Goal: Task Accomplishment & Management: Use online tool/utility

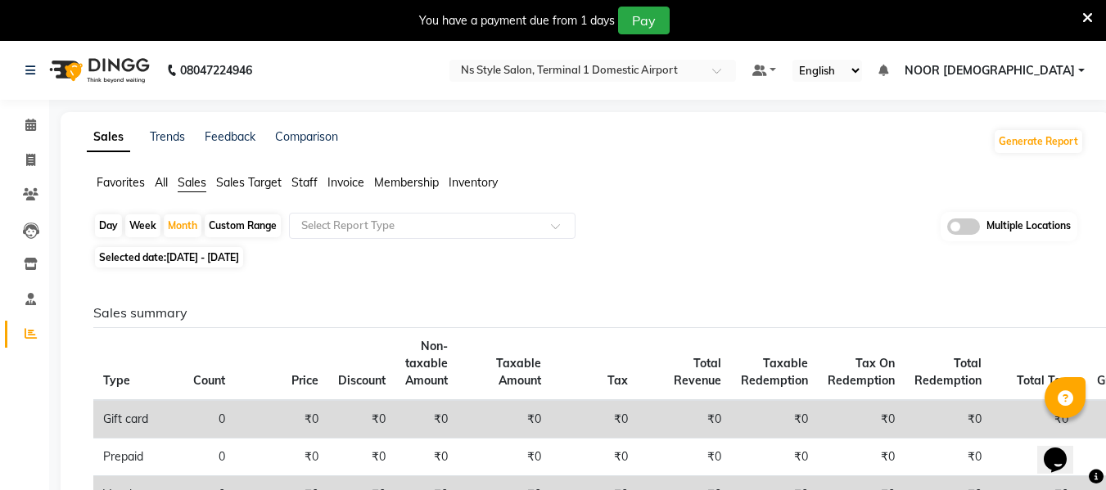
click at [106, 223] on div "Day" at bounding box center [108, 225] width 27 height 23
select select "9"
select select "2025"
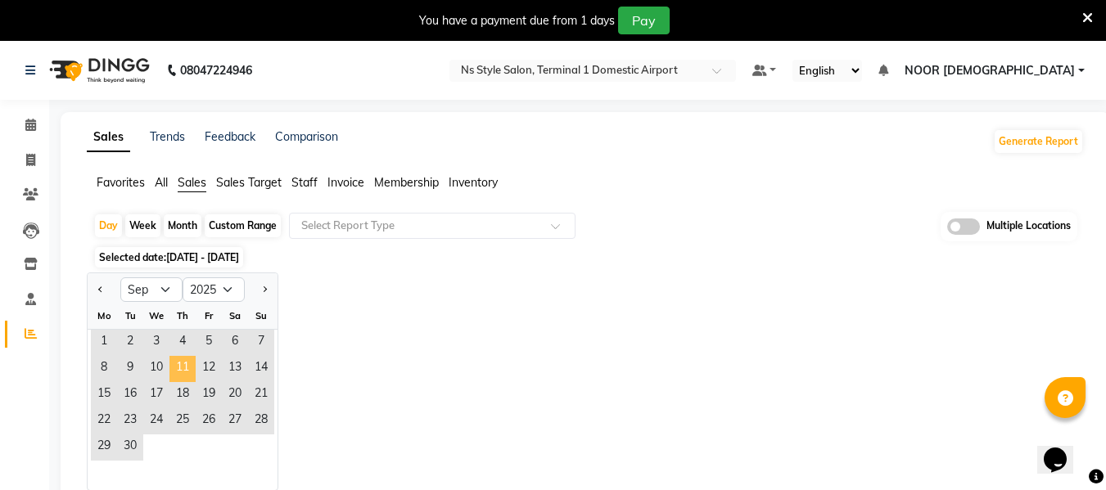
click at [185, 371] on span "11" at bounding box center [182, 369] width 26 height 26
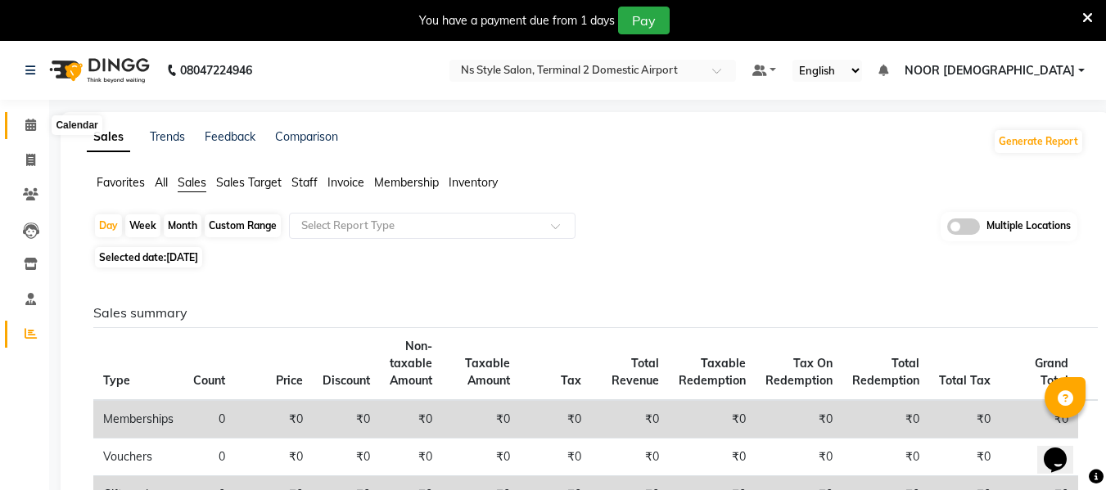
click at [23, 133] on span at bounding box center [30, 125] width 29 height 19
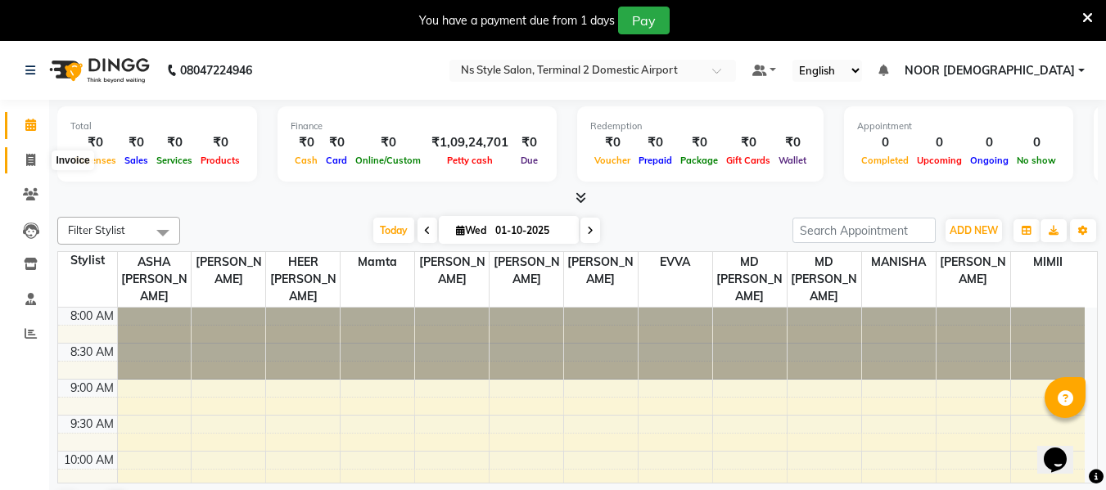
click at [32, 160] on icon at bounding box center [30, 160] width 9 height 12
select select "service"
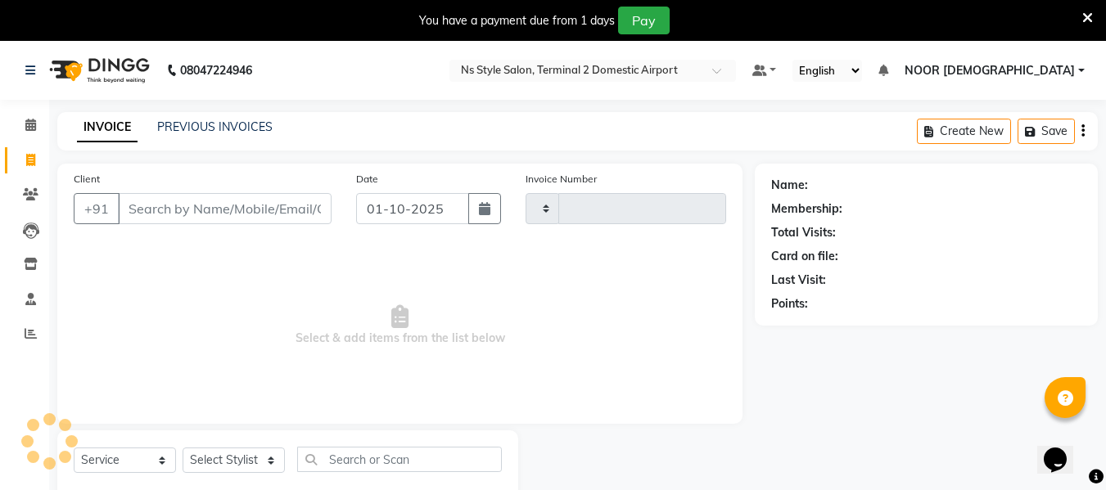
type input "2593"
select select "5661"
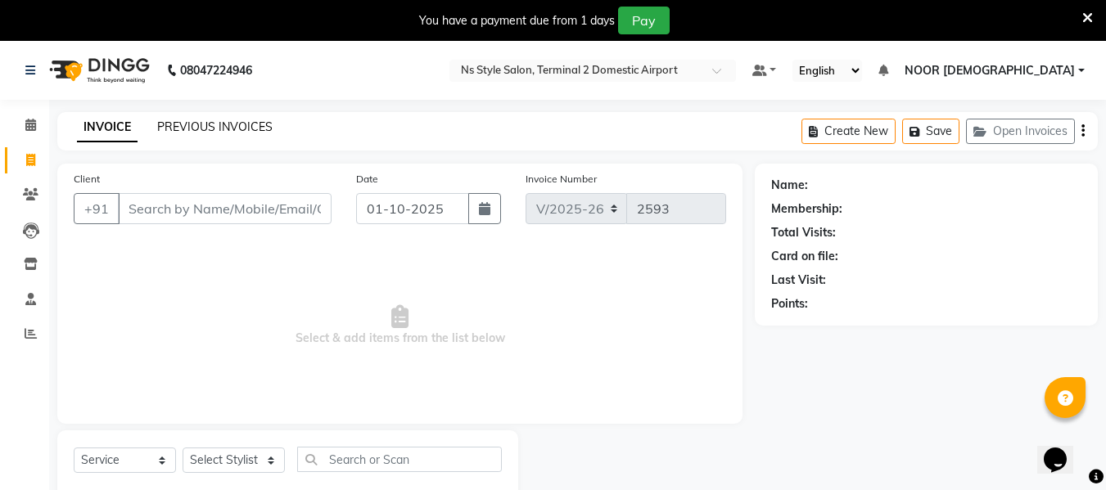
click at [230, 128] on link "PREVIOUS INVOICES" at bounding box center [214, 126] width 115 height 15
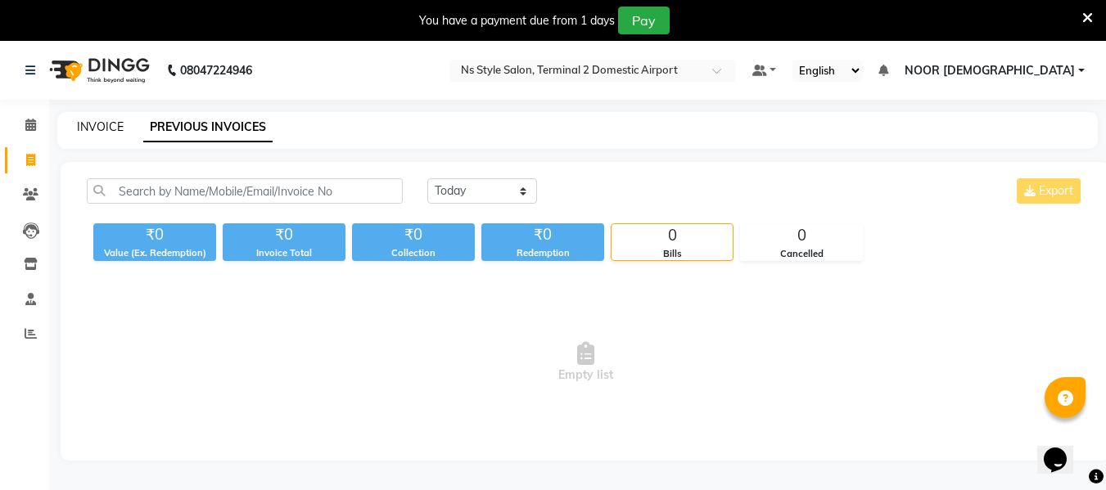
click at [95, 126] on link "INVOICE" at bounding box center [100, 126] width 47 height 15
select select "service"
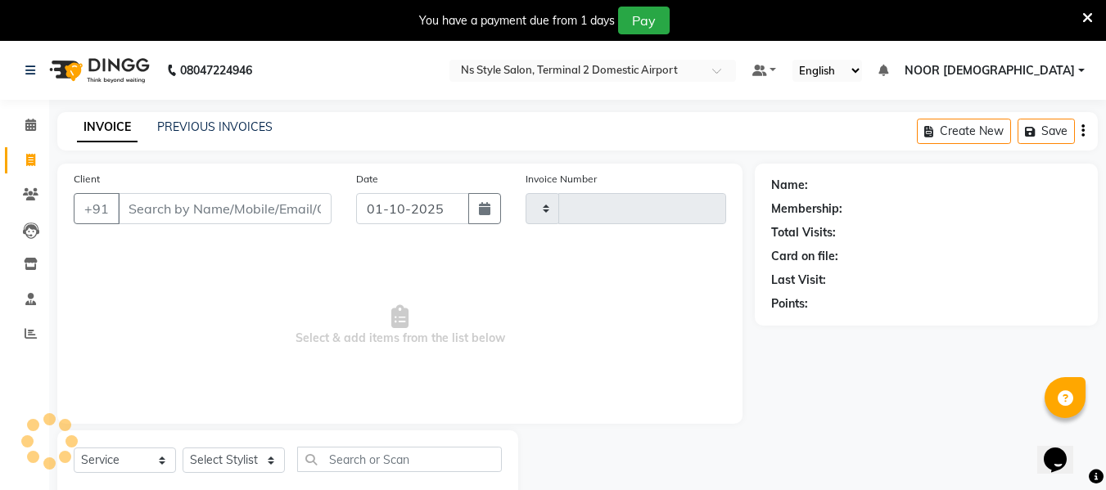
type input "2593"
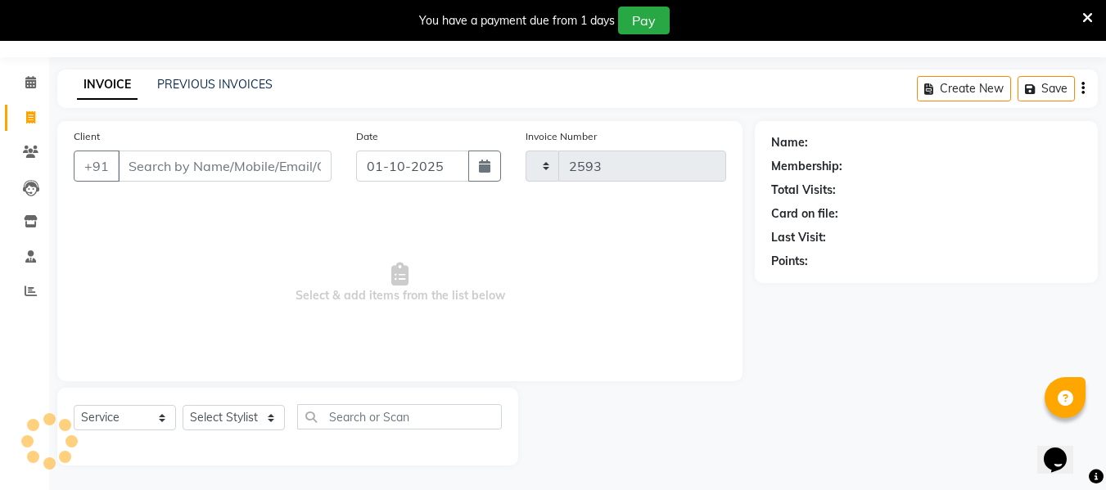
select select "5661"
